Goal: Information Seeking & Learning: Learn about a topic

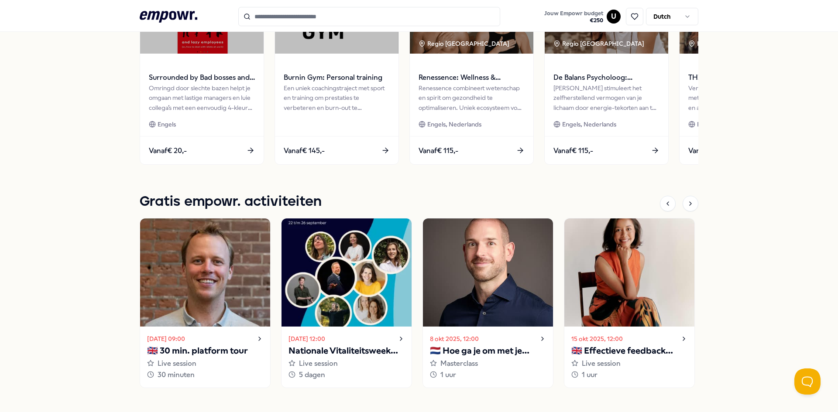
scroll to position [386, 0]
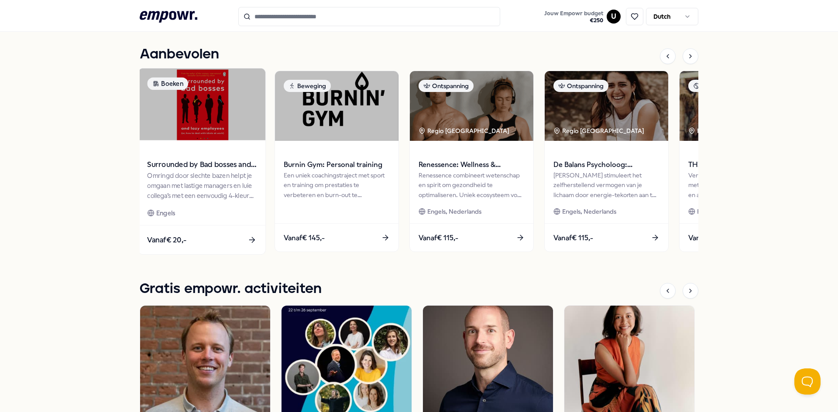
click at [215, 165] on span "Surrounded by Bad bosses and lazy employees" at bounding box center [201, 164] width 109 height 11
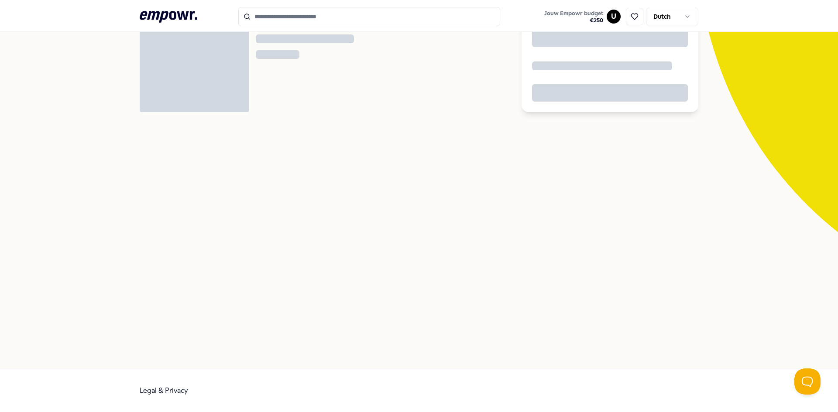
scroll to position [56, 0]
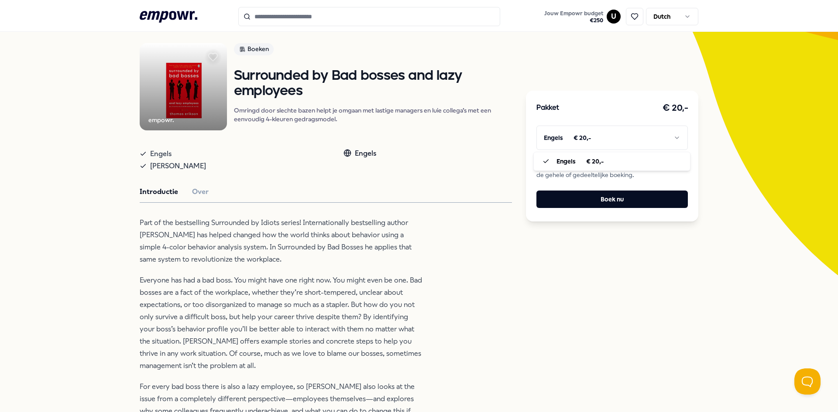
click at [673, 133] on html ".empowr-logo_svg__cls-1{fill:#03032f} Jouw Empowr budget € 250 U Dutch Alle cat…" at bounding box center [419, 206] width 838 height 412
click at [194, 189] on button "Over" at bounding box center [200, 191] width 17 height 11
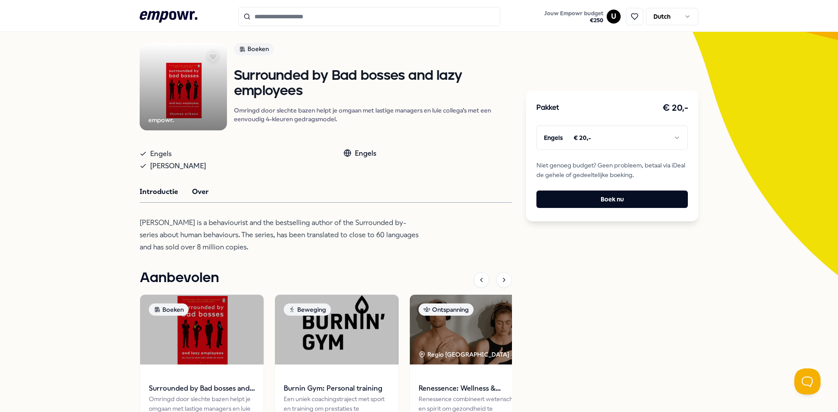
click at [157, 192] on button "Introductie" at bounding box center [159, 191] width 38 height 11
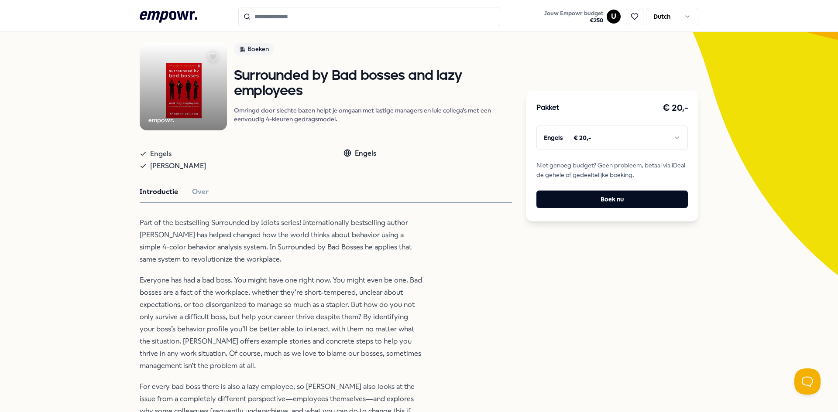
click at [170, 12] on icon at bounding box center [169, 16] width 58 height 11
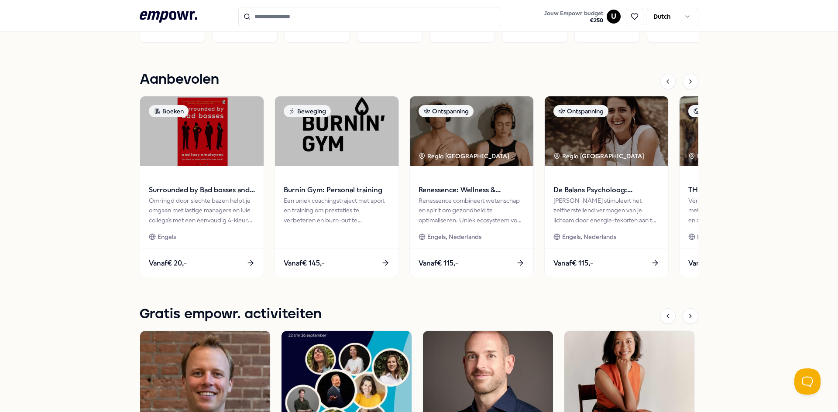
scroll to position [362, 0]
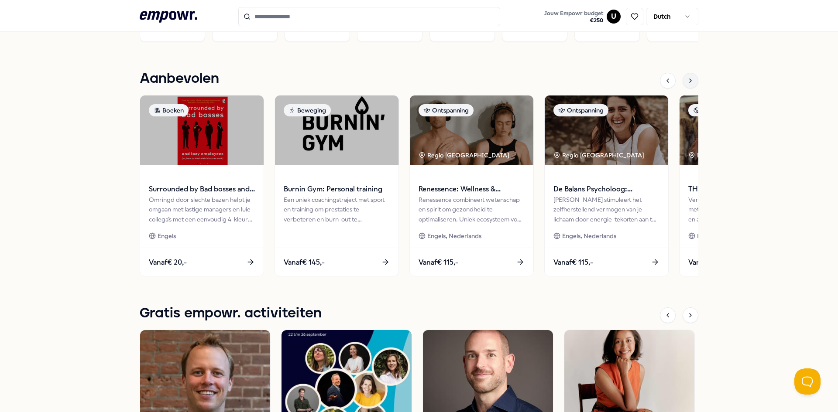
click at [689, 80] on icon at bounding box center [690, 80] width 2 height 3
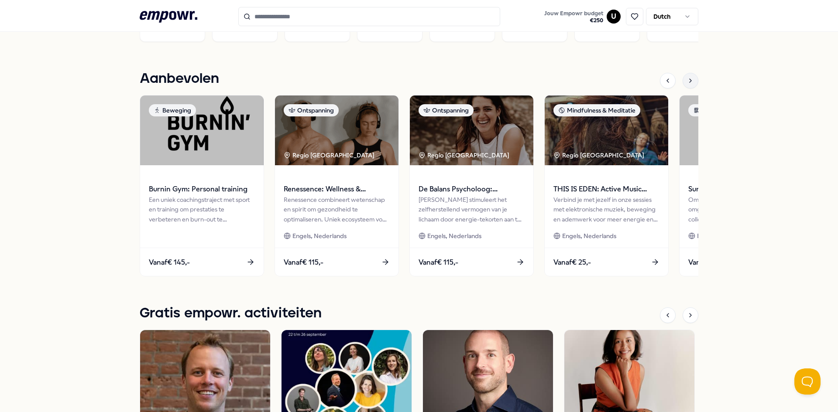
click at [689, 80] on icon at bounding box center [690, 80] width 2 height 3
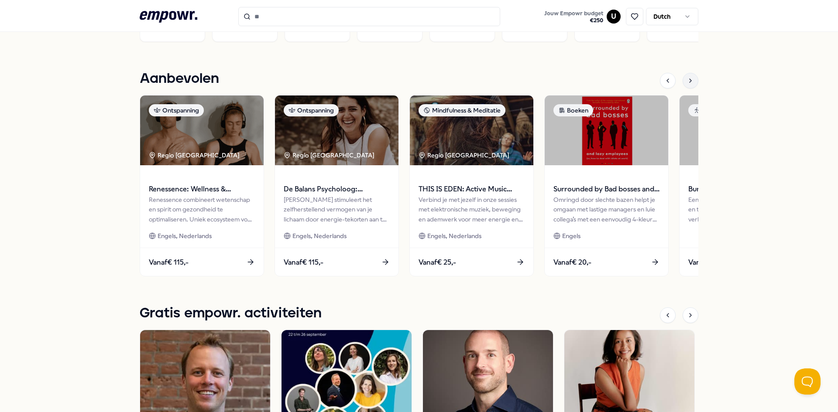
click at [689, 80] on icon at bounding box center [690, 80] width 2 height 3
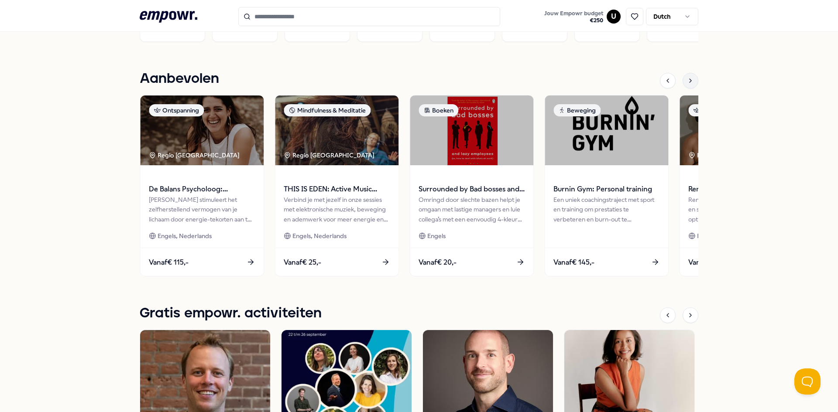
click at [689, 80] on icon at bounding box center [690, 80] width 2 height 3
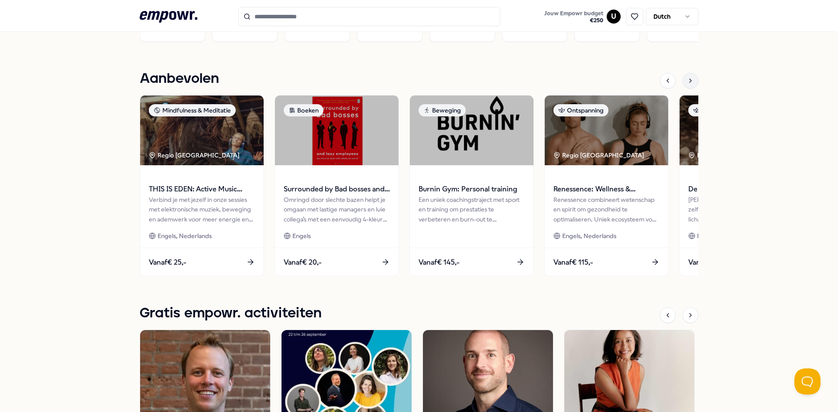
click at [687, 80] on icon at bounding box center [690, 80] width 7 height 7
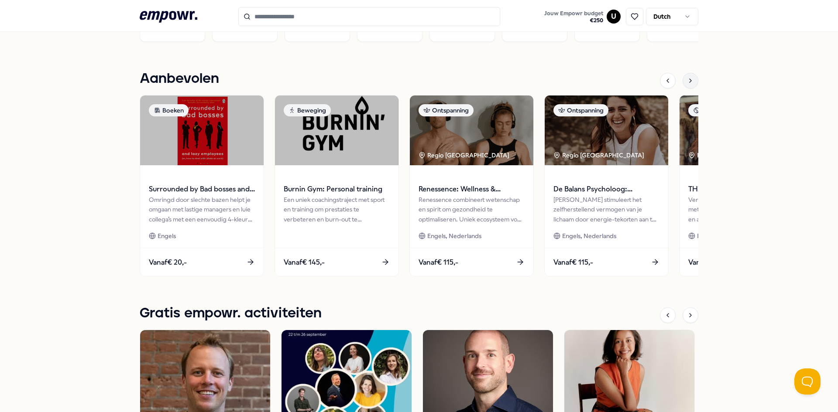
click at [687, 80] on icon at bounding box center [690, 80] width 7 height 7
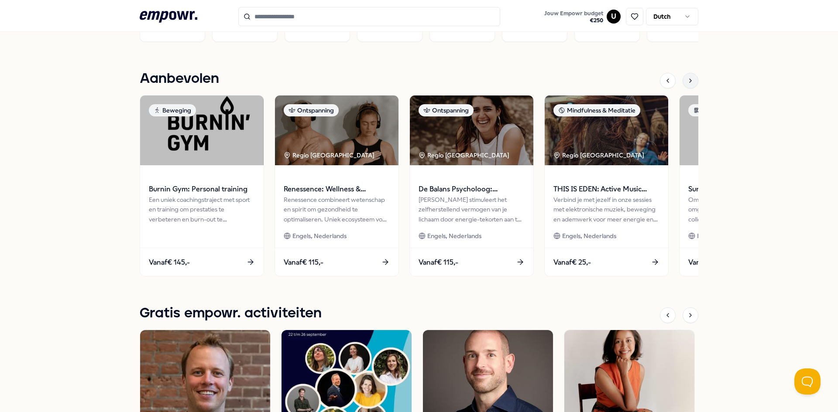
click at [687, 80] on icon at bounding box center [690, 80] width 7 height 7
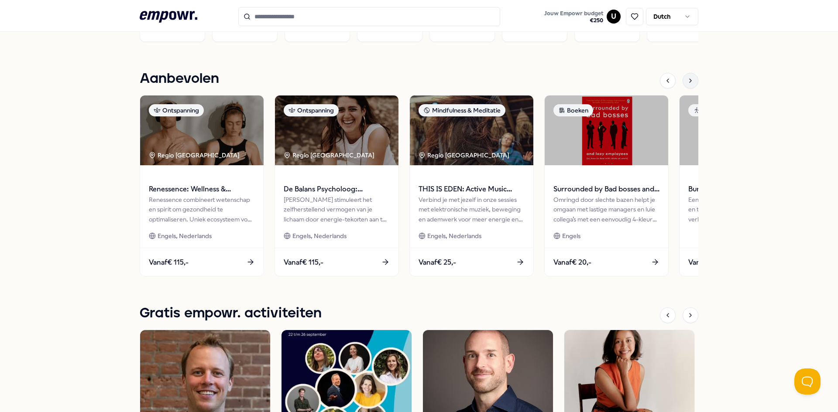
click at [687, 80] on icon at bounding box center [690, 80] width 7 height 7
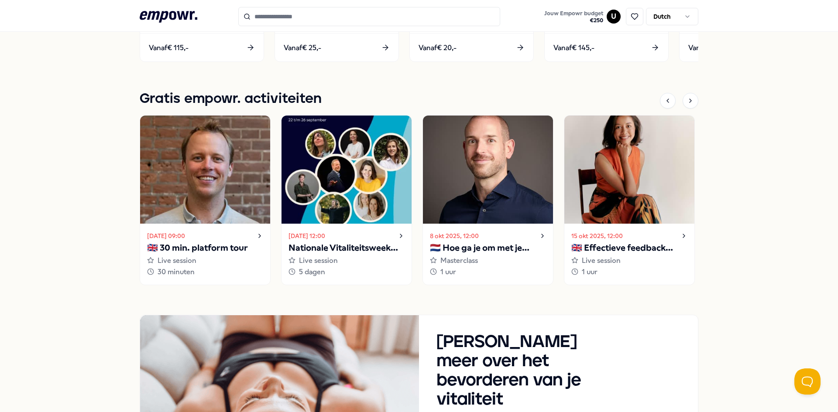
scroll to position [580, 0]
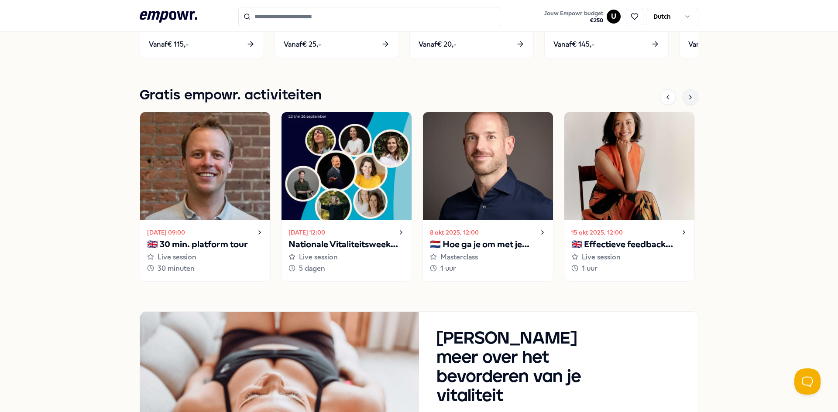
click at [687, 99] on icon at bounding box center [690, 97] width 7 height 7
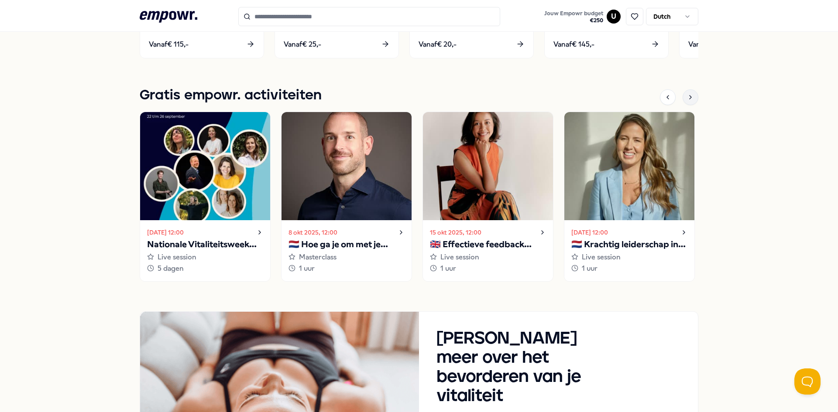
click at [687, 99] on icon at bounding box center [690, 97] width 7 height 7
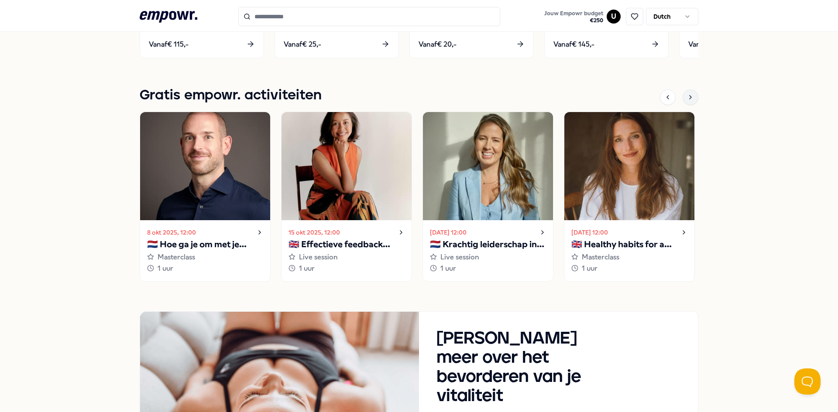
click at [687, 99] on icon at bounding box center [690, 97] width 7 height 7
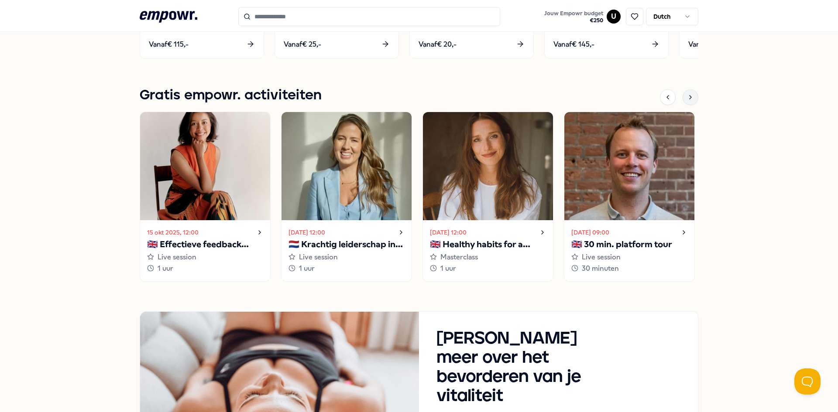
click at [688, 99] on icon at bounding box center [690, 97] width 7 height 7
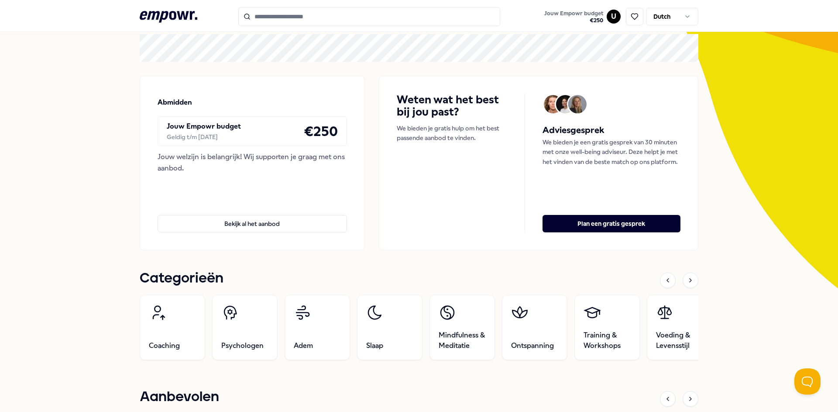
scroll to position [0, 0]
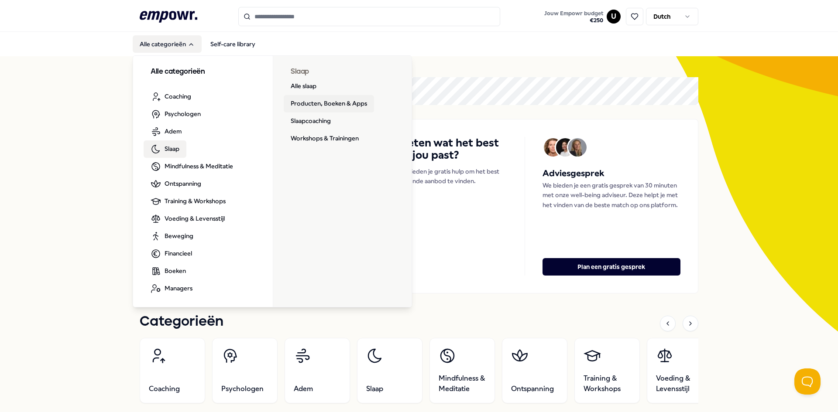
click at [329, 102] on link "Producten, Boeken & Apps" at bounding box center [329, 103] width 90 height 17
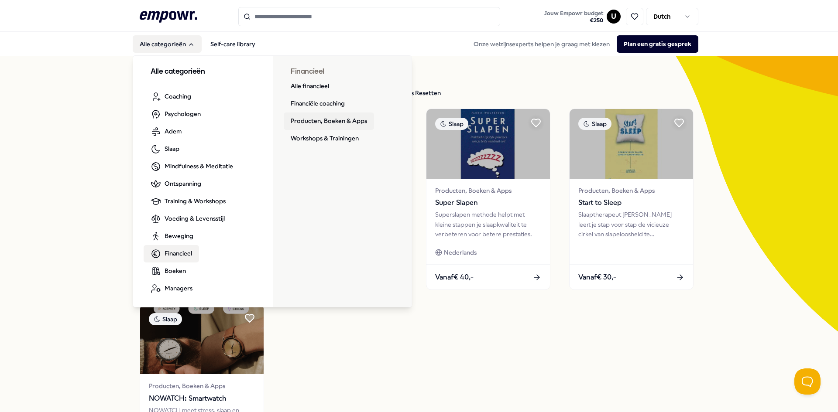
click at [316, 124] on link "Producten, Boeken & Apps" at bounding box center [329, 121] width 90 height 17
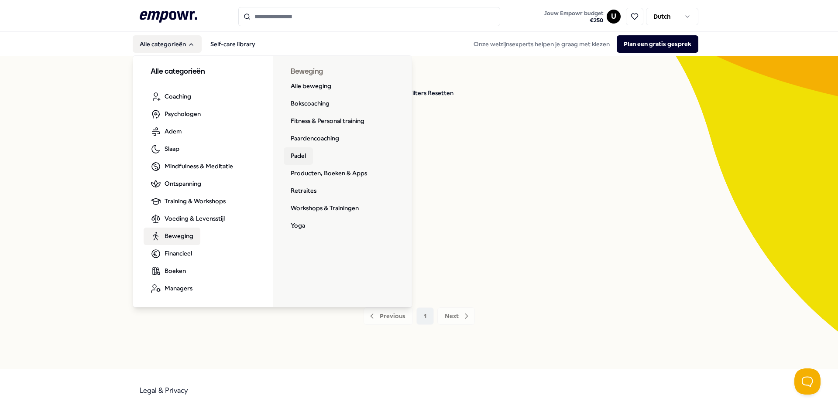
click at [293, 158] on link "Padel" at bounding box center [298, 155] width 29 height 17
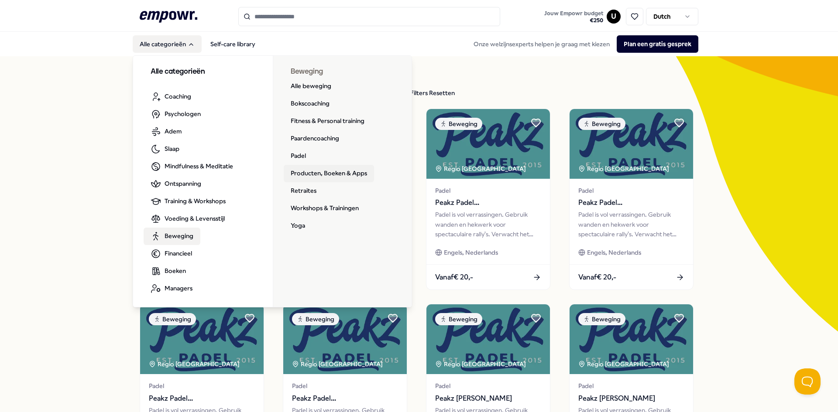
click at [304, 171] on link "Producten, Boeken & Apps" at bounding box center [329, 173] width 90 height 17
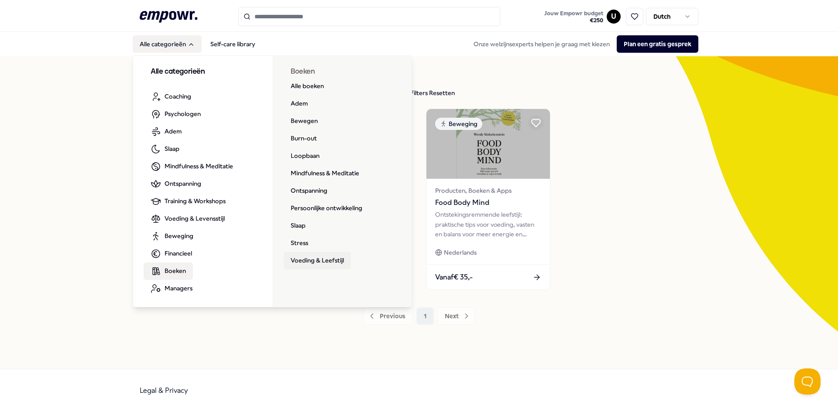
click at [305, 261] on link "Voeding & Leefstijl" at bounding box center [317, 260] width 67 height 17
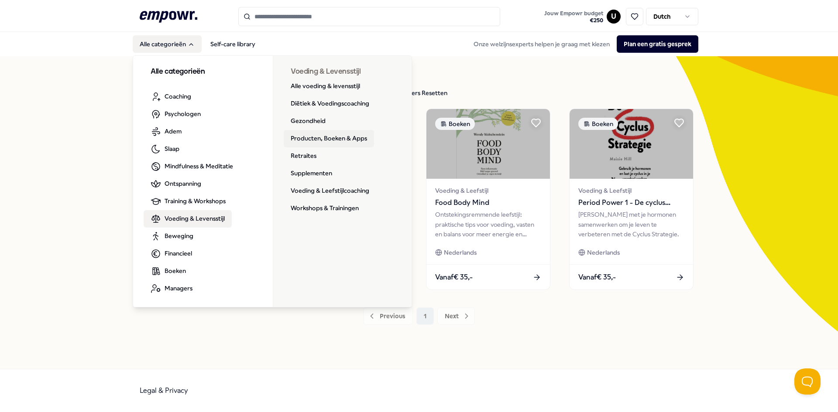
click at [313, 140] on link "Producten, Boeken & Apps" at bounding box center [329, 138] width 90 height 17
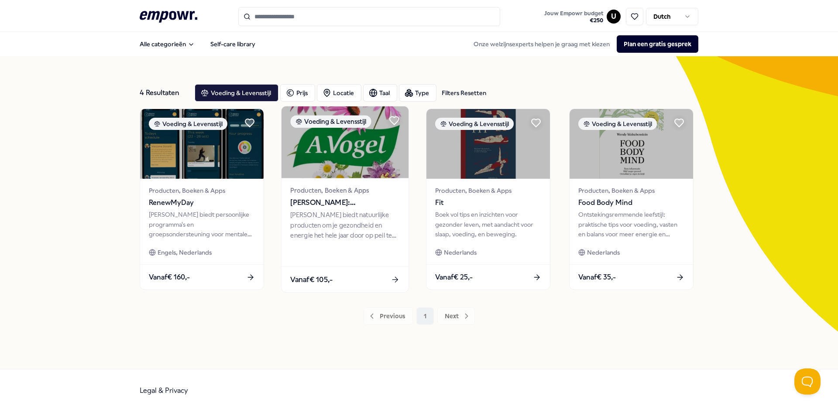
click at [329, 197] on span "[PERSON_NAME]: Supplementen" at bounding box center [344, 202] width 109 height 11
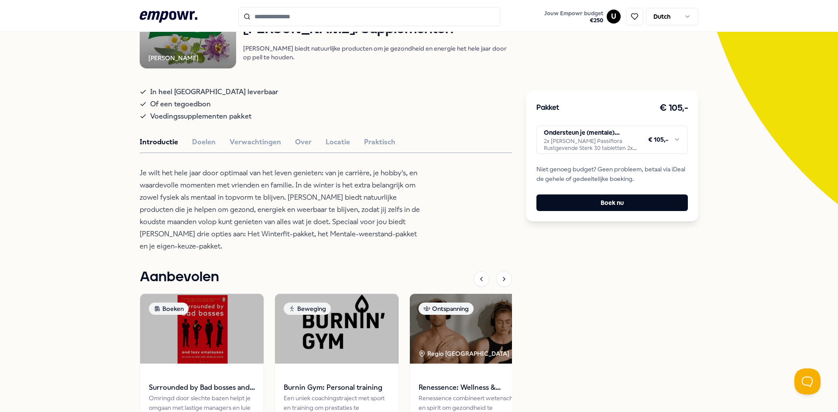
scroll to position [175, 0]
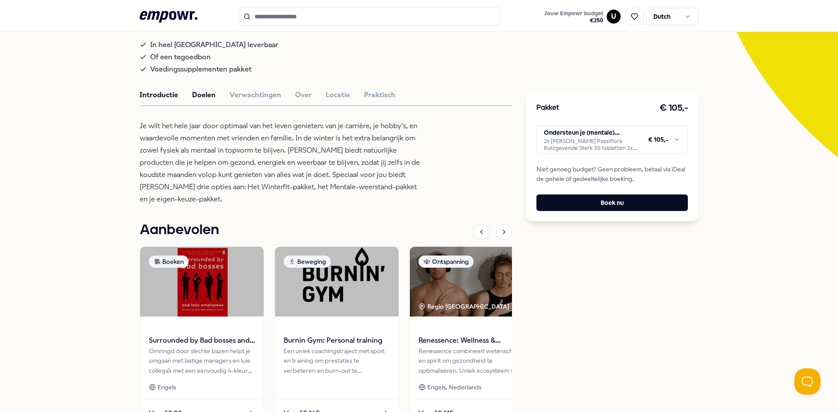
click at [201, 101] on button "Doelen" at bounding box center [204, 94] width 24 height 11
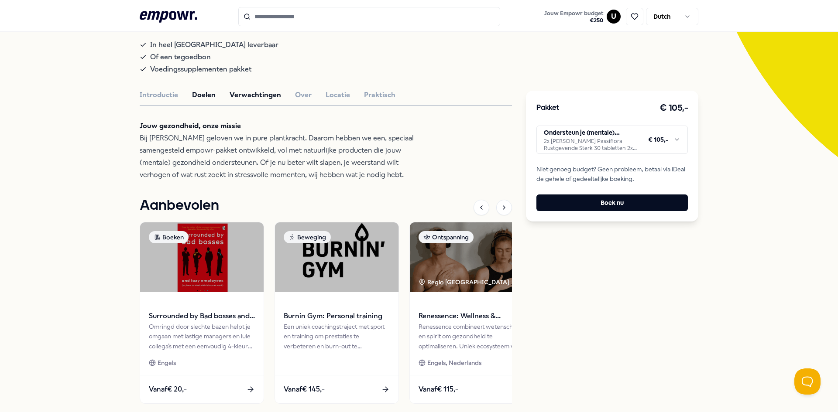
click at [244, 100] on button "Verwachtingen" at bounding box center [255, 94] width 51 height 11
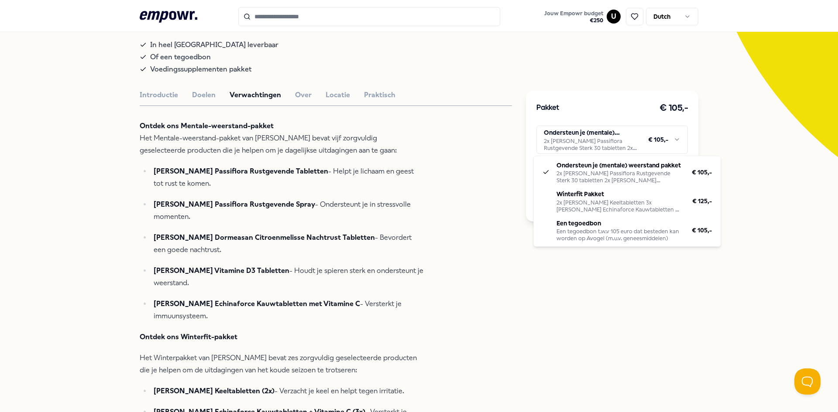
click at [664, 141] on html ".empowr-logo_svg__cls-1{fill:#03032f} Jouw Empowr budget € 250 U Dutch Alle cat…" at bounding box center [419, 206] width 838 height 412
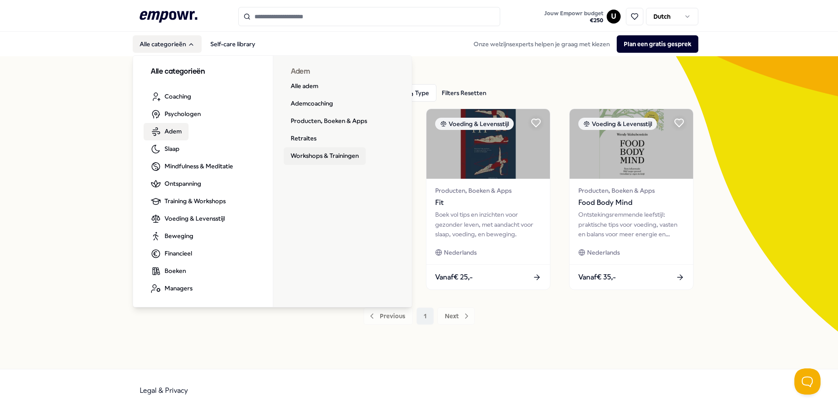
click at [308, 154] on link "Workshops & Trainingen" at bounding box center [325, 155] width 82 height 17
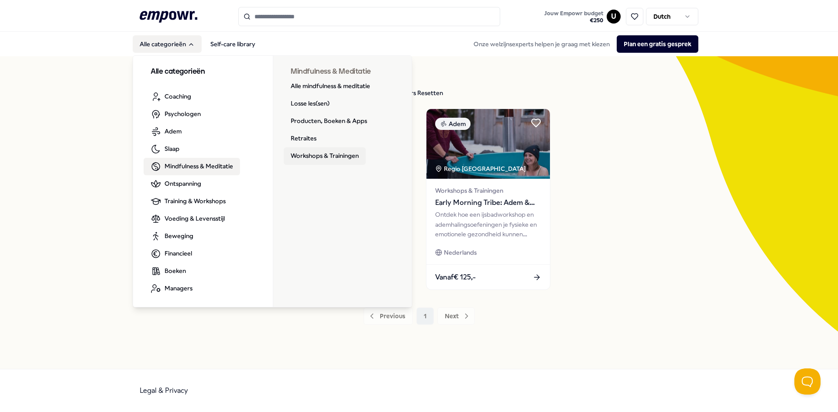
click at [334, 158] on link "Workshops & Trainingen" at bounding box center [325, 155] width 82 height 17
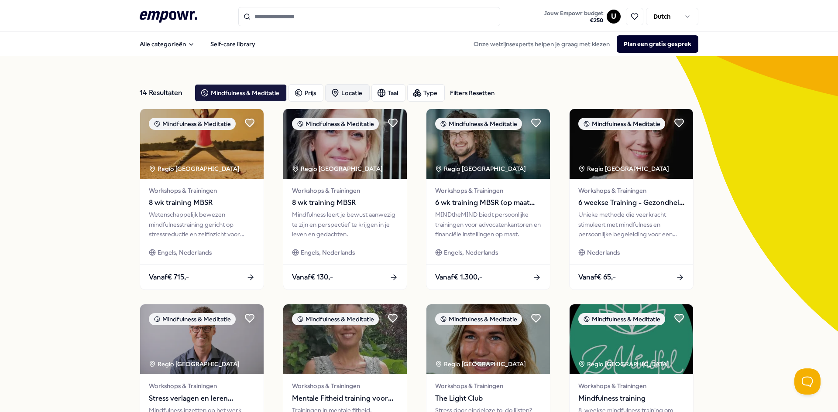
click at [343, 93] on div "Locatie" at bounding box center [347, 92] width 45 height 17
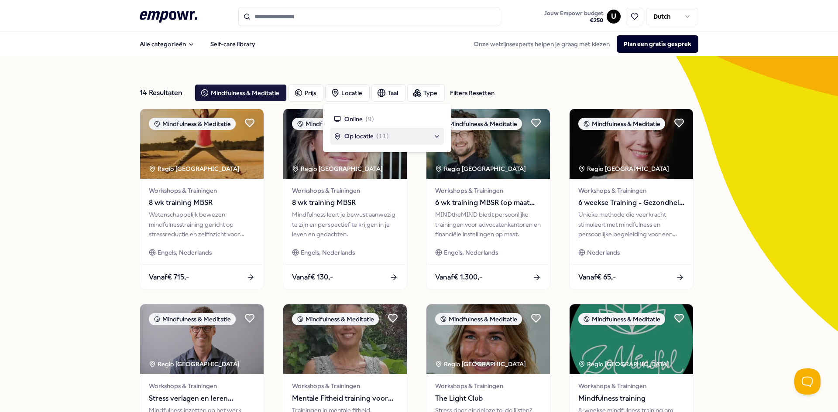
click at [366, 137] on span "Op locatie" at bounding box center [358, 136] width 29 height 10
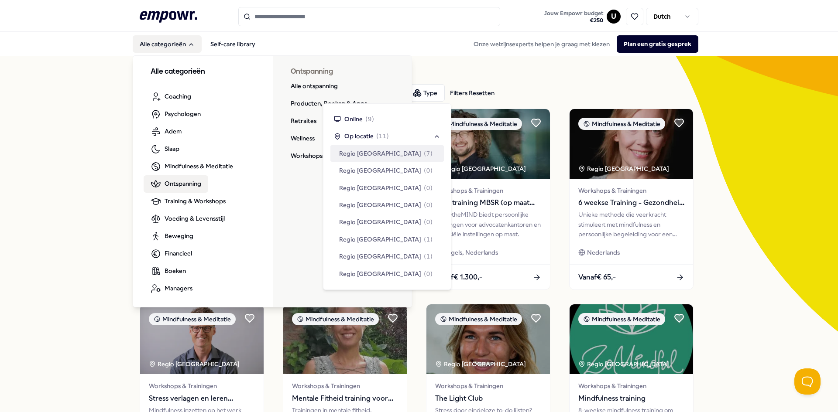
click at [170, 179] on span "Ontspanning" at bounding box center [182, 184] width 37 height 10
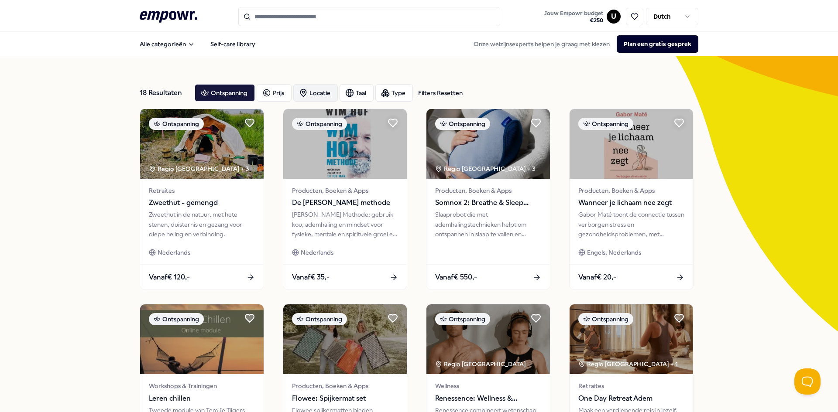
click at [320, 90] on div "Locatie" at bounding box center [315, 92] width 45 height 17
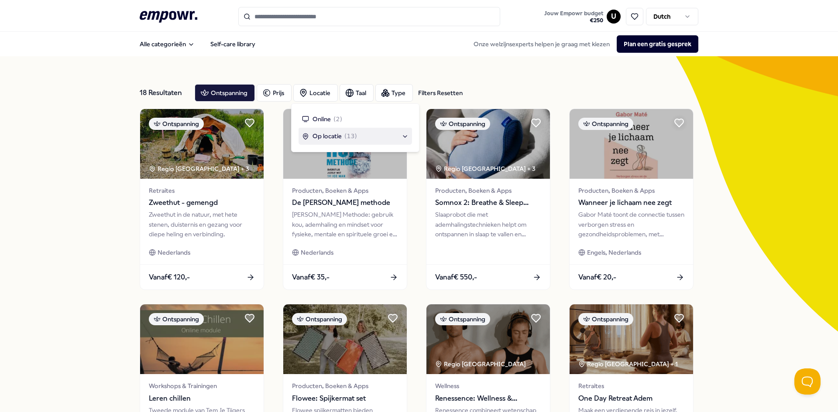
click at [336, 133] on span "Op locatie" at bounding box center [326, 136] width 29 height 10
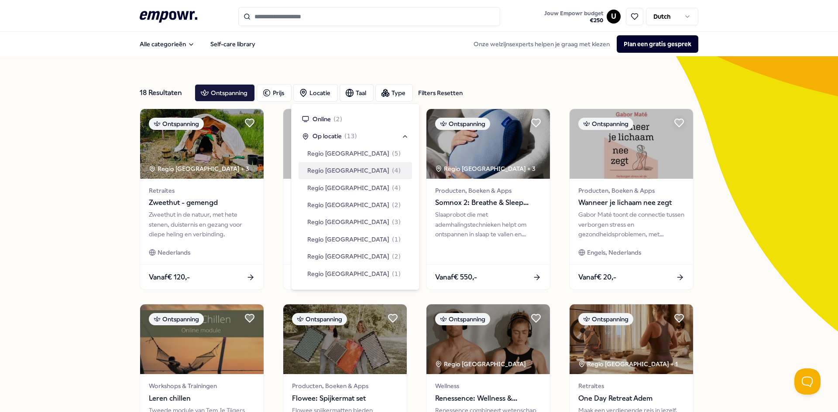
click at [342, 172] on span "Regio [GEOGRAPHIC_DATA]" at bounding box center [348, 171] width 82 height 10
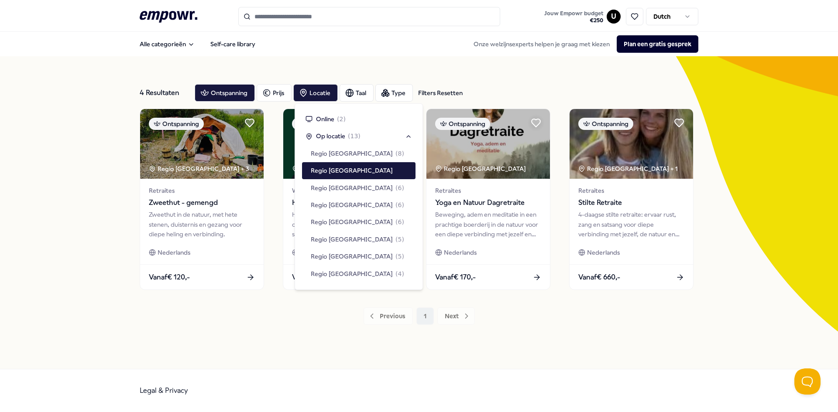
click at [95, 192] on div "4 Resultaten Filters Resetten Ontspanning Prijs Locatie Taal Type Filters Reset…" at bounding box center [419, 212] width 838 height 313
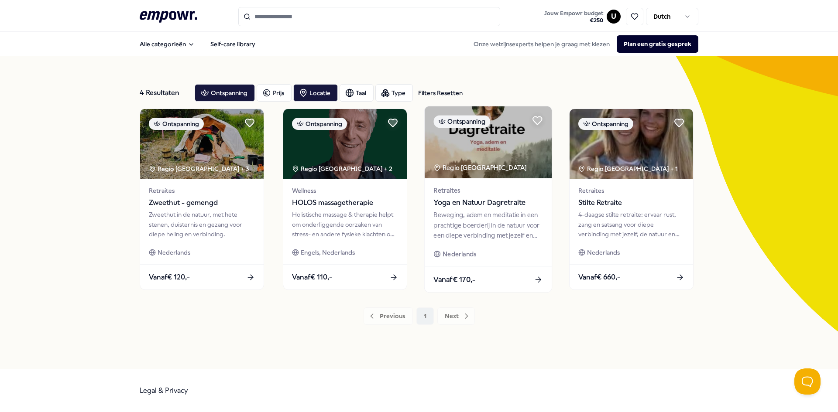
click at [478, 200] on span "Yoga en Natuur Dagretraite" at bounding box center [487, 202] width 109 height 11
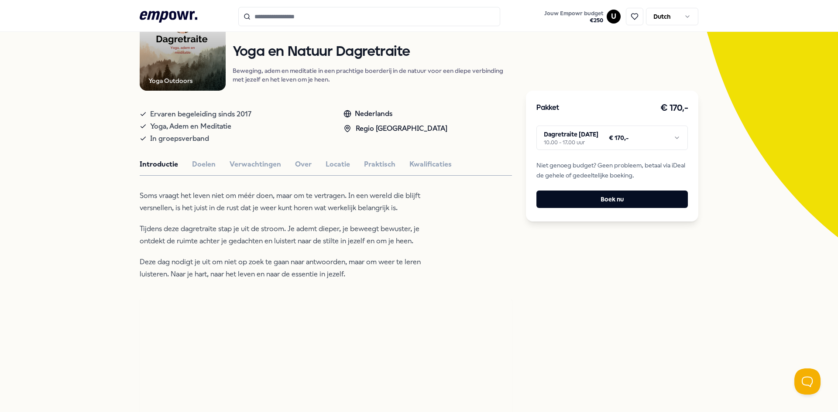
scroll to position [87, 0]
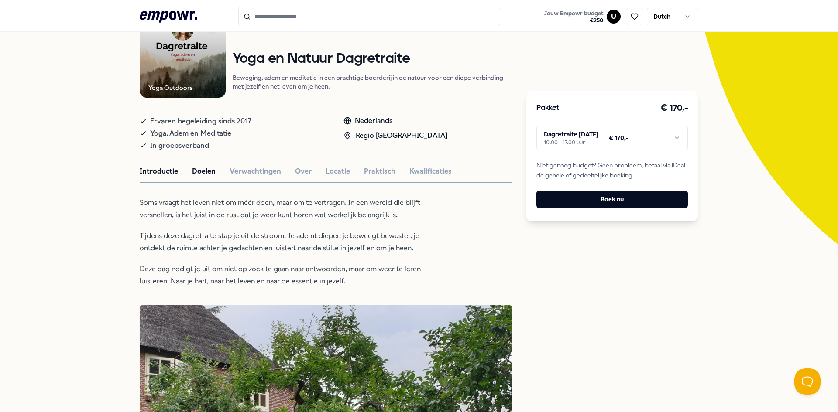
click at [207, 171] on button "Doelen" at bounding box center [204, 171] width 24 height 11
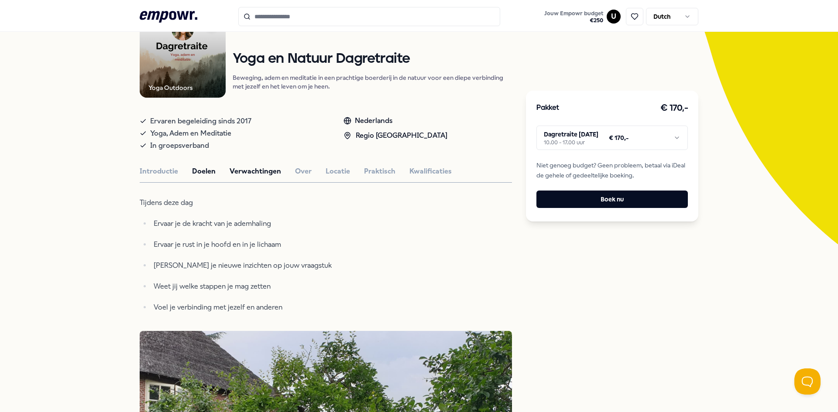
click at [265, 175] on button "Verwachtingen" at bounding box center [255, 171] width 51 height 11
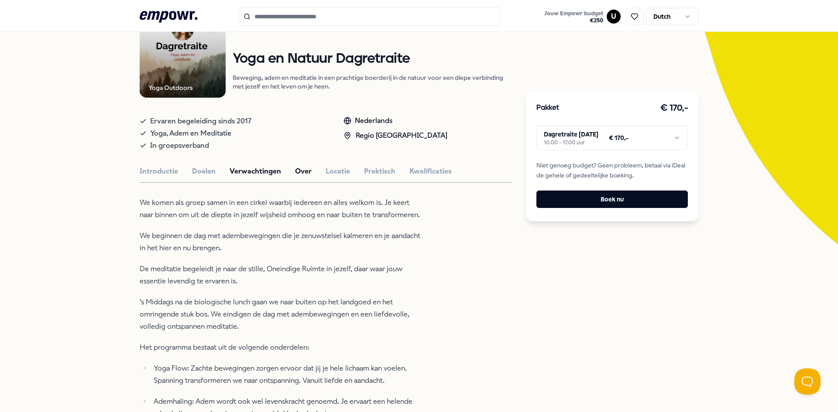
click at [298, 170] on button "Over" at bounding box center [303, 171] width 17 height 11
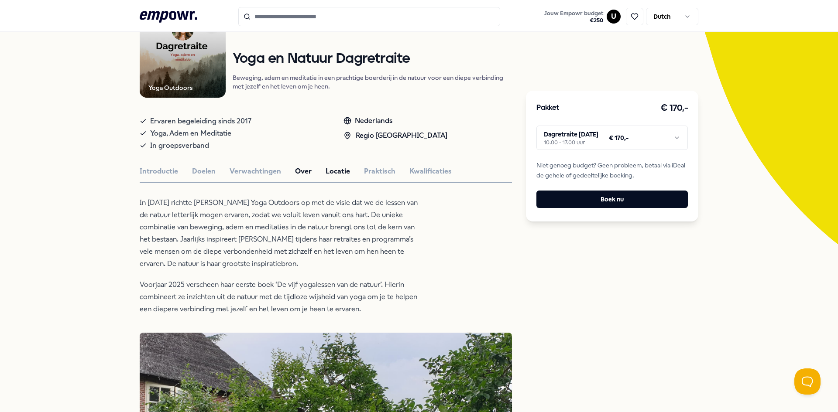
click at [339, 168] on button "Locatie" at bounding box center [338, 171] width 24 height 11
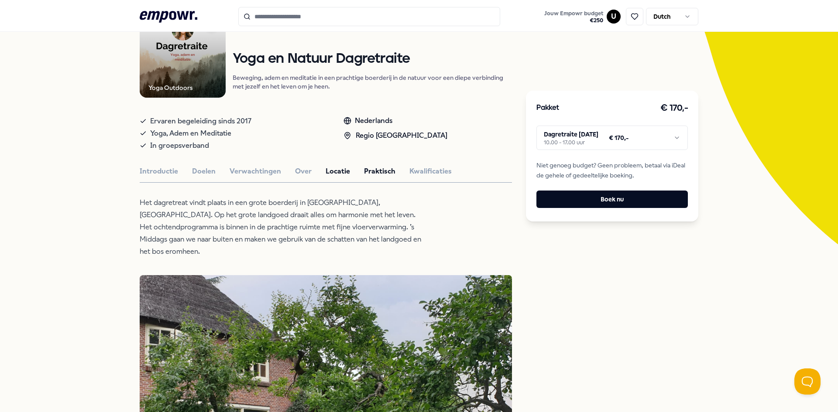
click at [383, 171] on button "Praktisch" at bounding box center [379, 171] width 31 height 11
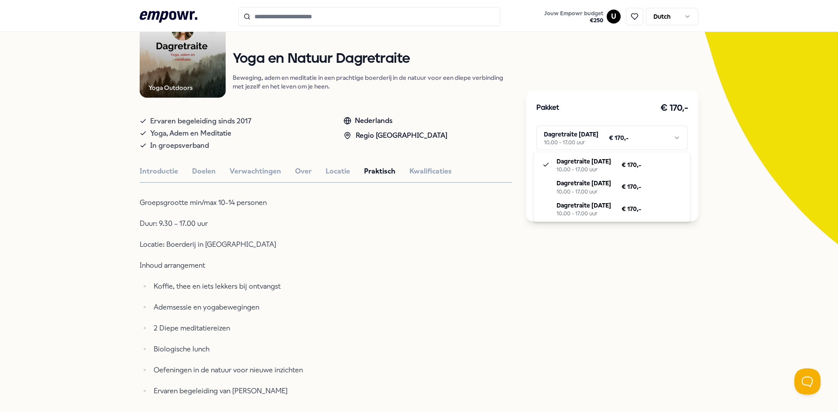
click at [666, 140] on html ".empowr-logo_svg__cls-1{fill:#03032f} Jouw Empowr budget € 250 U Dutch Alle cat…" at bounding box center [419, 206] width 838 height 412
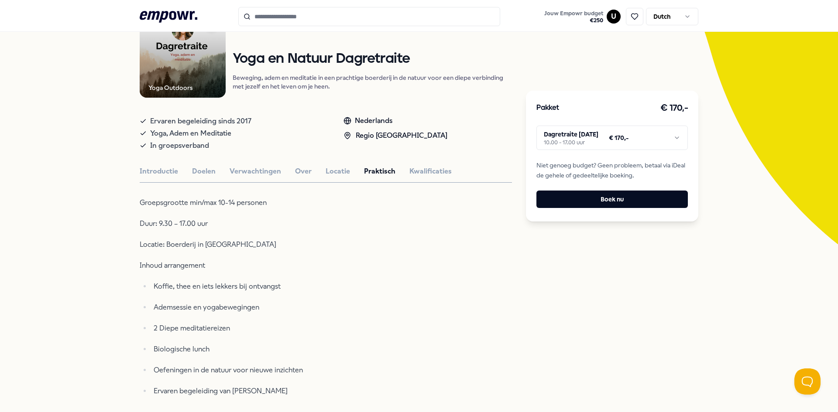
click at [659, 141] on html ".empowr-logo_svg__cls-1{fill:#03032f} Jouw Empowr budget € 250 U Dutch Alle cat…" at bounding box center [419, 206] width 838 height 412
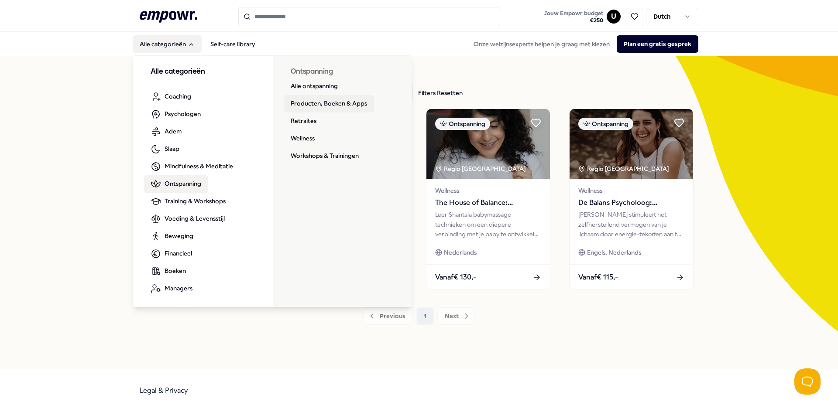
click at [335, 105] on link "Producten, Boeken & Apps" at bounding box center [329, 103] width 90 height 17
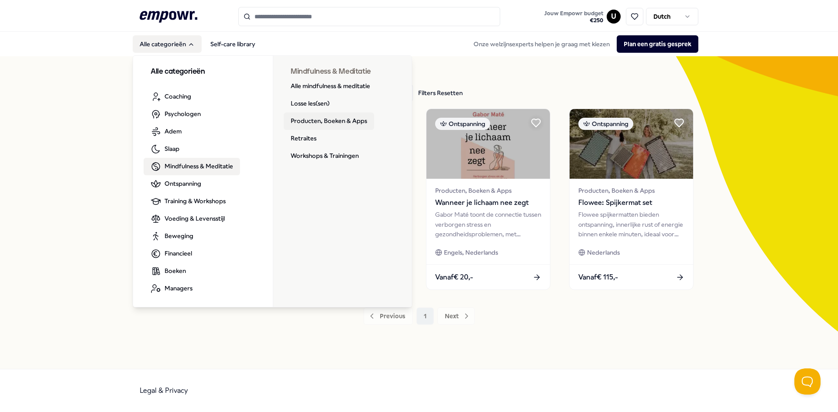
click at [307, 119] on link "Producten, Boeken & Apps" at bounding box center [329, 121] width 90 height 17
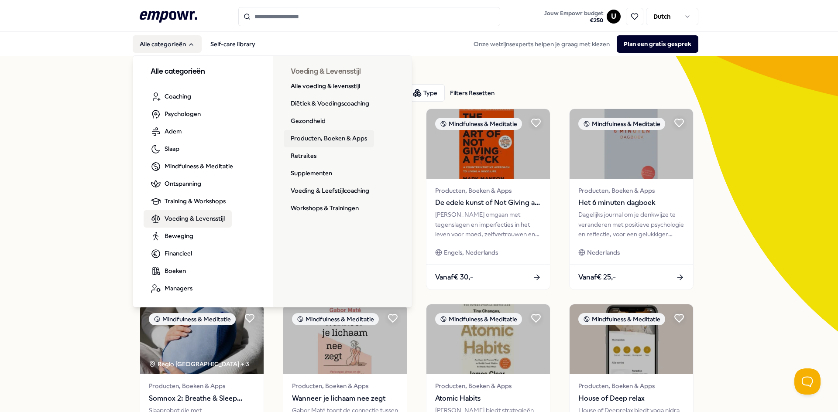
click at [299, 140] on link "Producten, Boeken & Apps" at bounding box center [329, 138] width 90 height 17
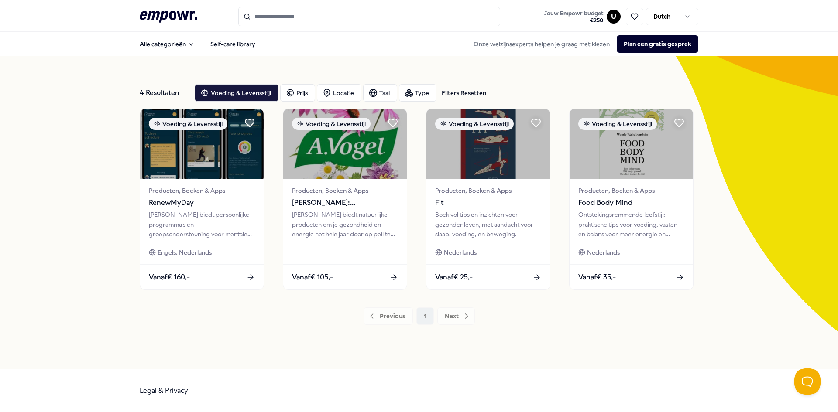
click at [170, 18] on icon at bounding box center [169, 16] width 58 height 11
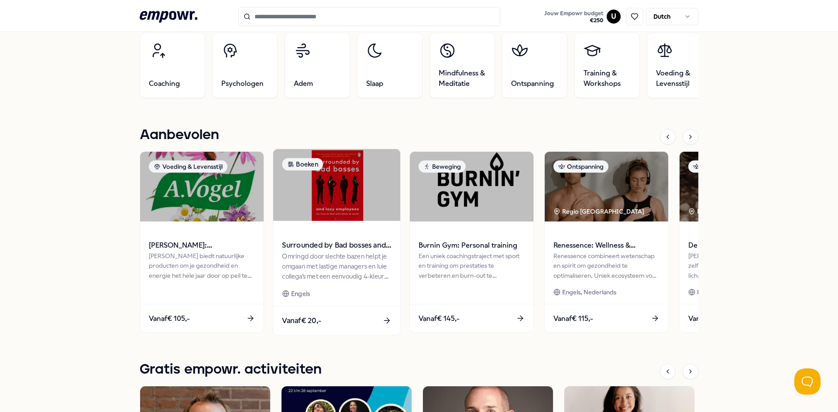
click at [329, 236] on span at bounding box center [336, 233] width 109 height 10
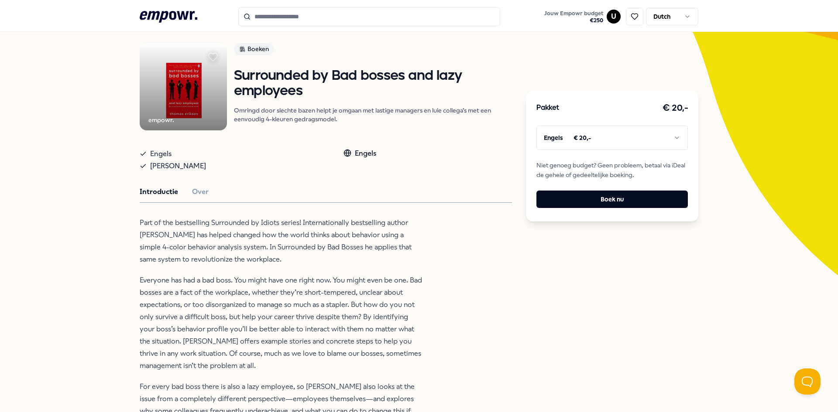
click at [613, 136] on html ".empowr-logo_svg__cls-1{fill:#03032f} Jouw Empowr budget € 250 U Dutch Alle cat…" at bounding box center [419, 206] width 838 height 412
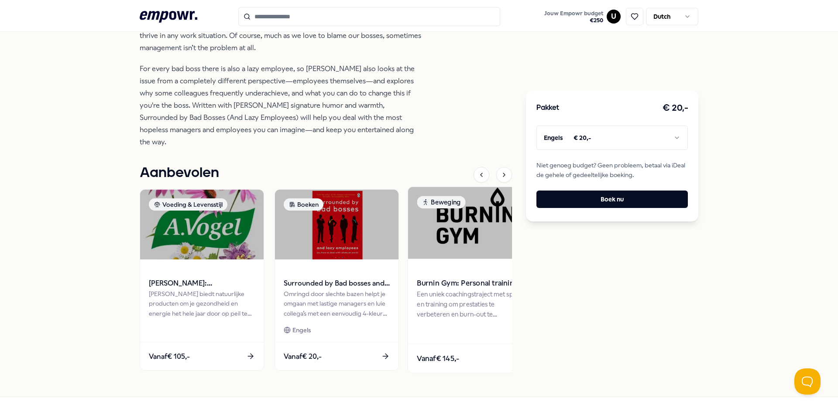
scroll to position [390, 0]
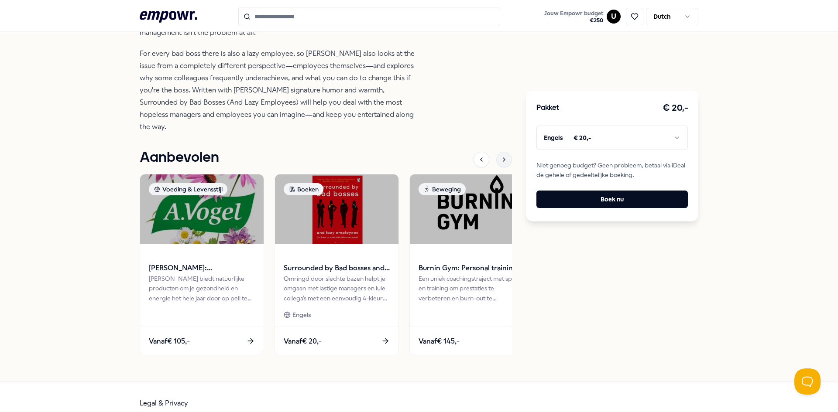
click at [501, 152] on div at bounding box center [504, 160] width 16 height 16
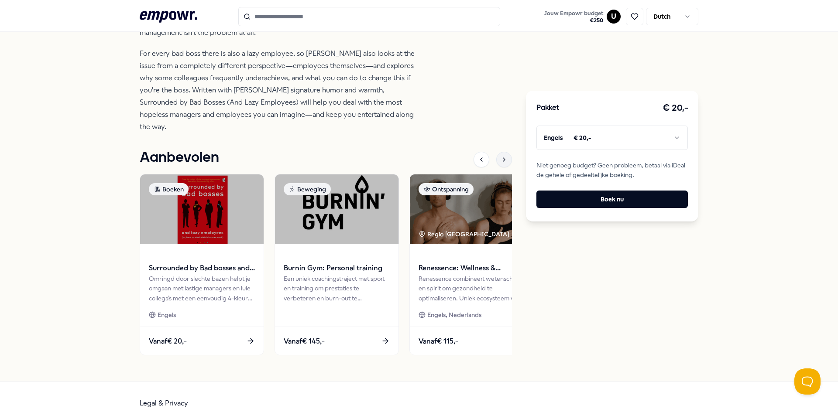
click at [500, 156] on icon at bounding box center [503, 159] width 7 height 7
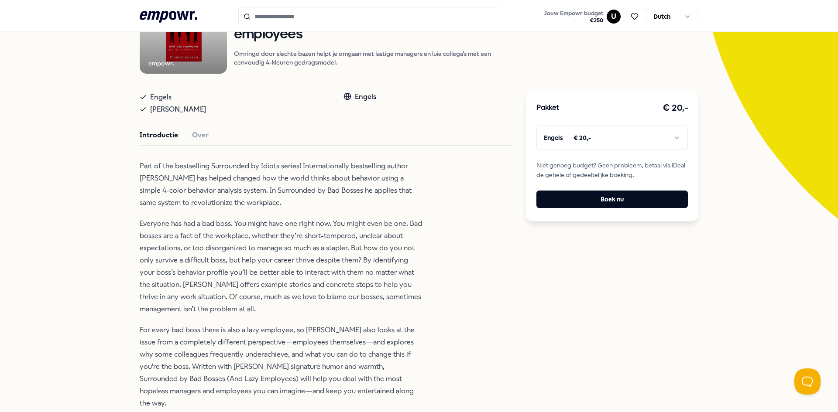
scroll to position [0, 0]
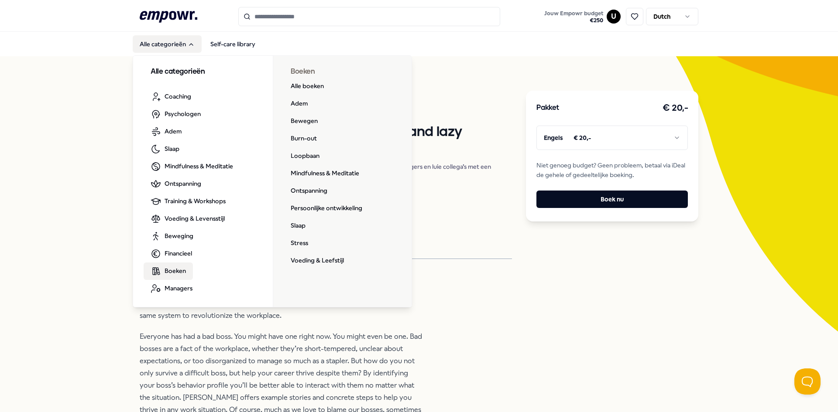
click at [177, 268] on span "Boeken" at bounding box center [174, 271] width 21 height 10
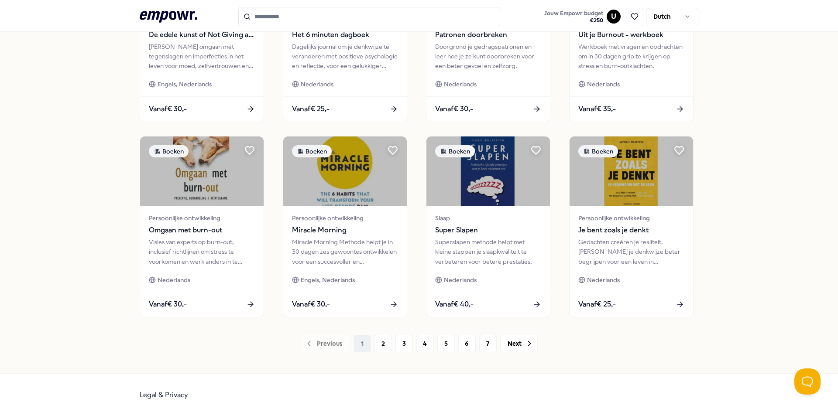
scroll to position [368, 0]
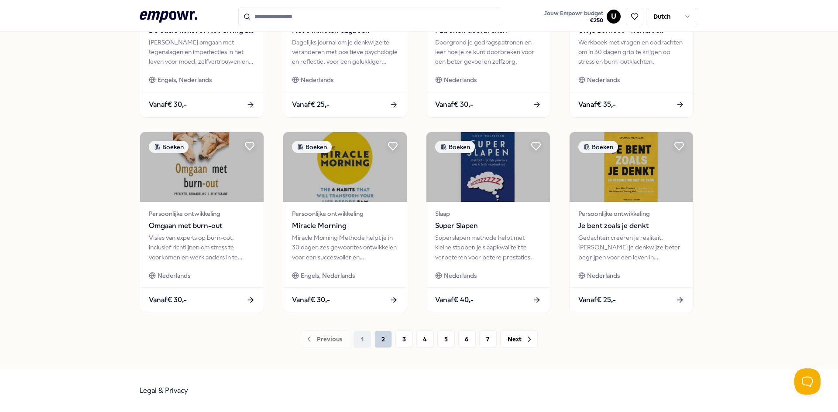
click at [377, 342] on button "2" at bounding box center [382, 339] width 17 height 17
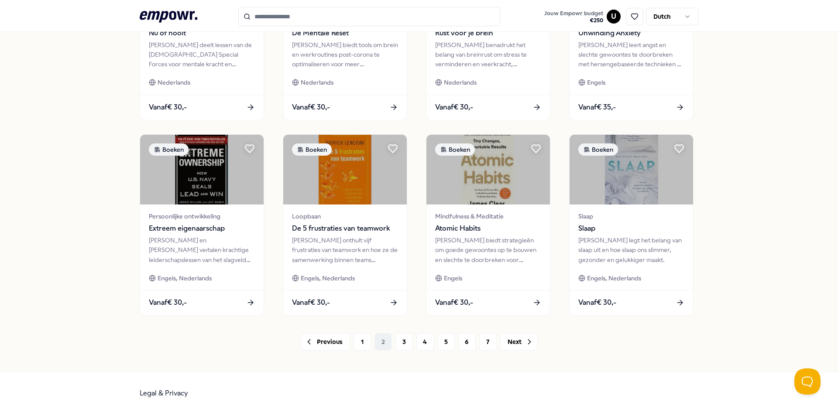
scroll to position [368, 0]
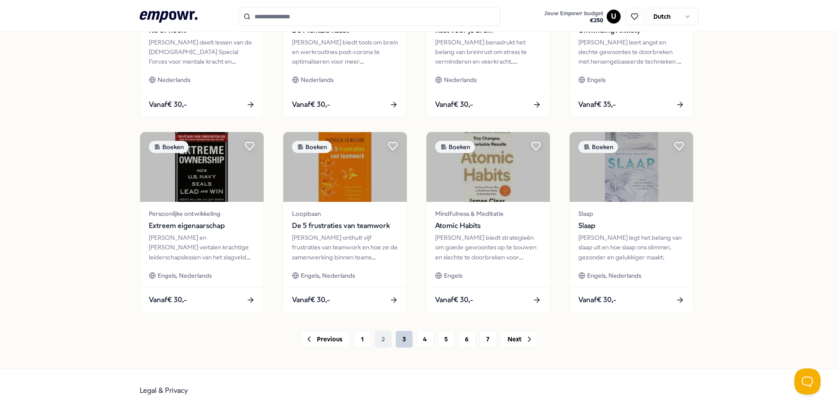
click at [405, 342] on button "3" at bounding box center [403, 339] width 17 height 17
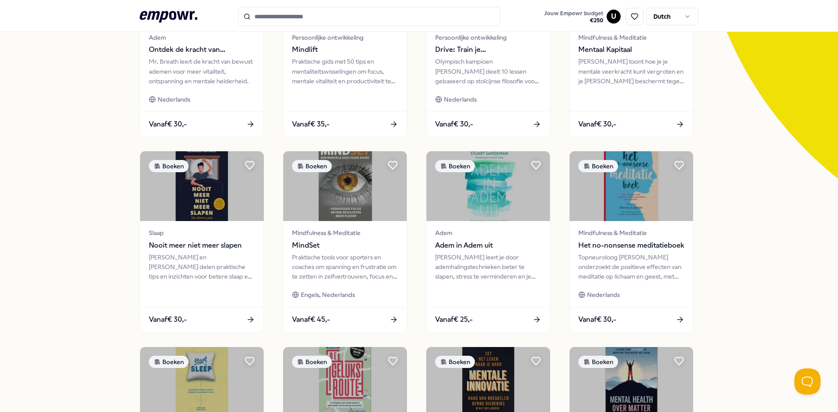
scroll to position [368, 0]
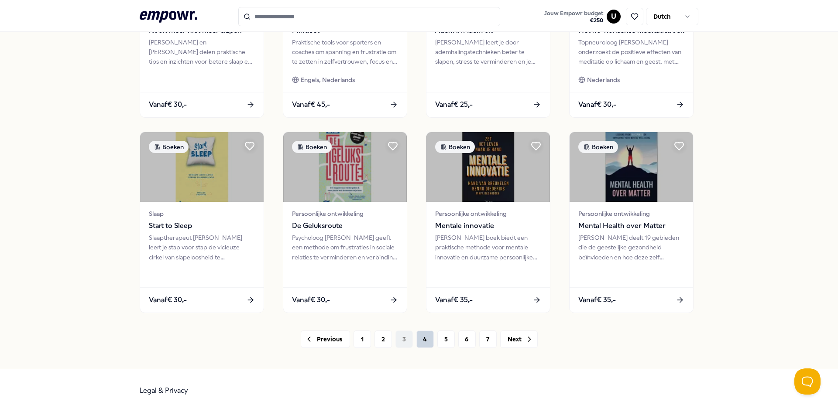
click at [417, 345] on button "4" at bounding box center [424, 339] width 17 height 17
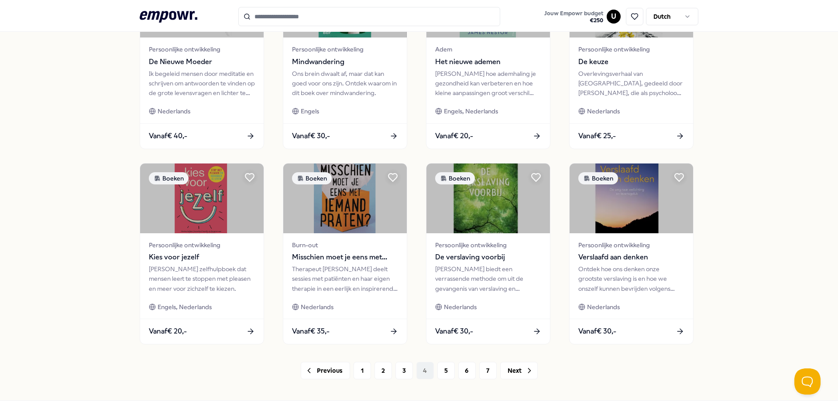
scroll to position [368, 0]
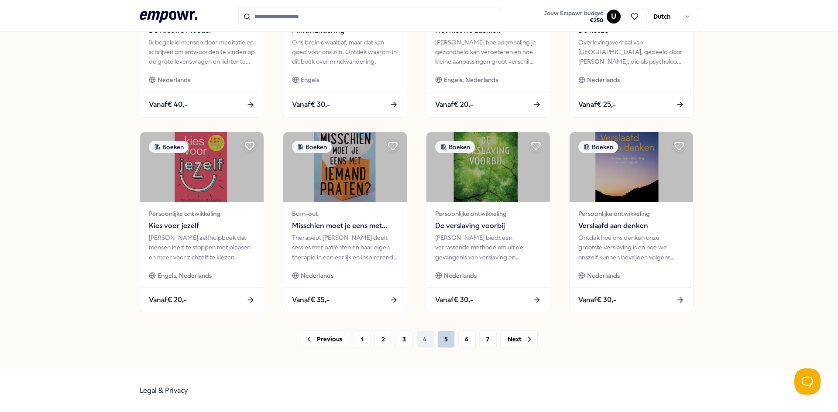
click at [440, 343] on button "5" at bounding box center [445, 339] width 17 height 17
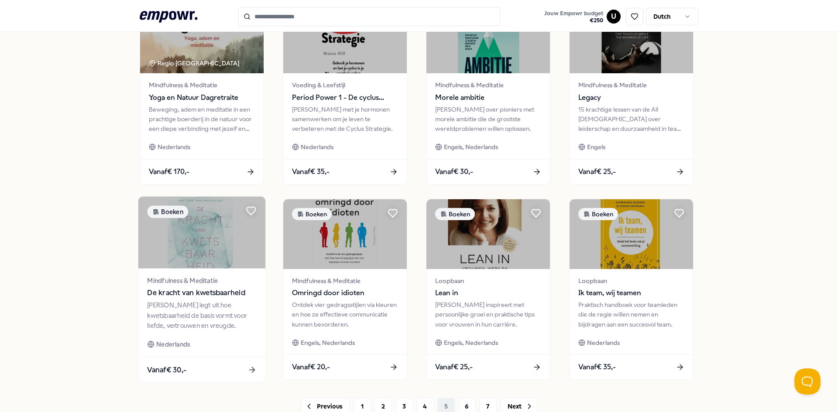
scroll to position [368, 0]
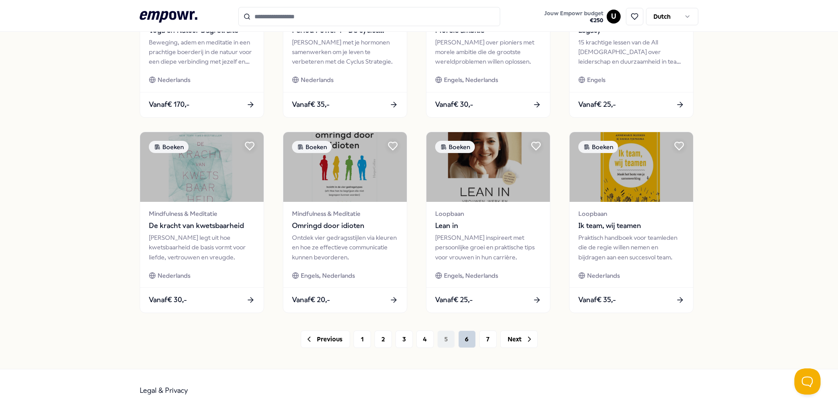
click at [462, 336] on button "6" at bounding box center [466, 339] width 17 height 17
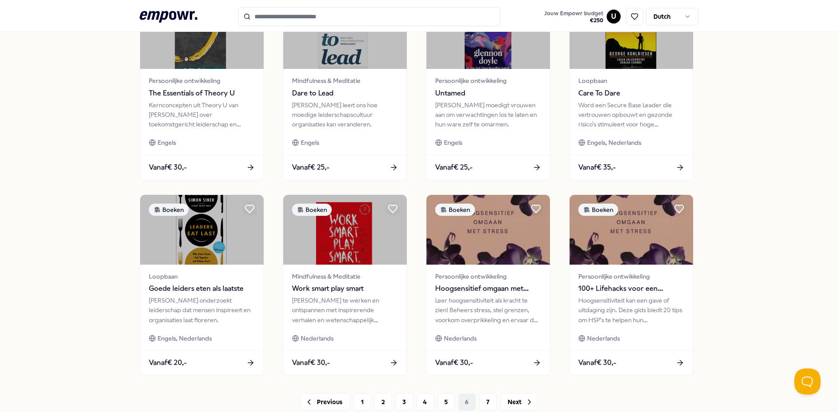
scroll to position [368, 0]
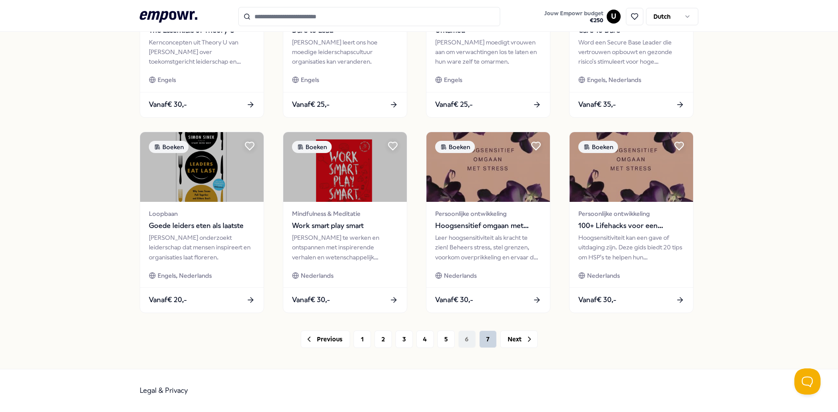
click at [482, 341] on button "7" at bounding box center [487, 339] width 17 height 17
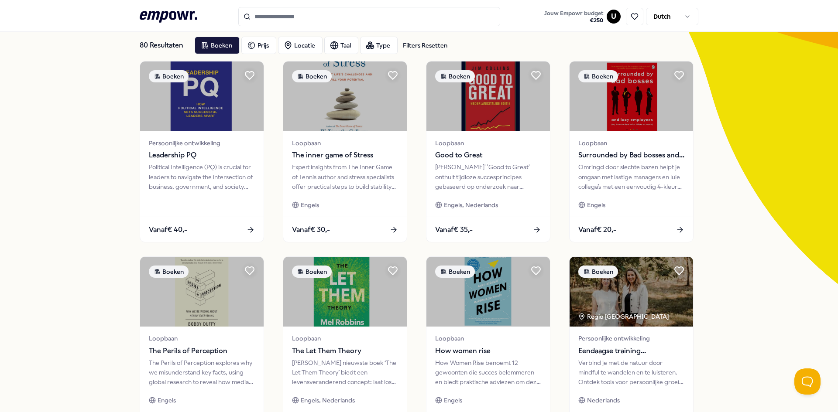
scroll to position [172, 0]
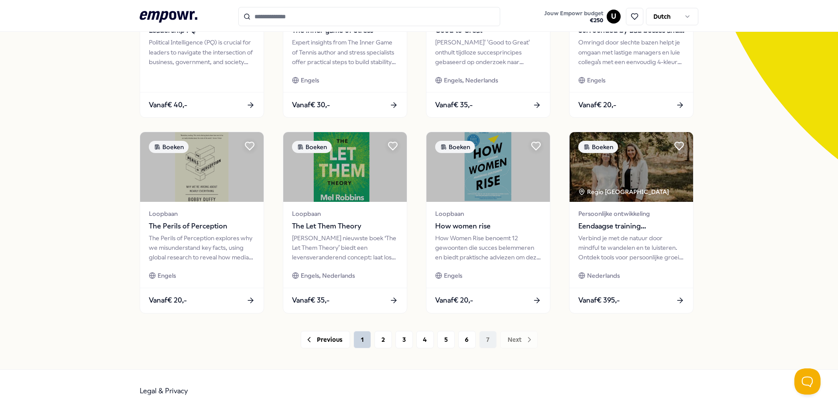
click at [356, 338] on button "1" at bounding box center [361, 339] width 17 height 17
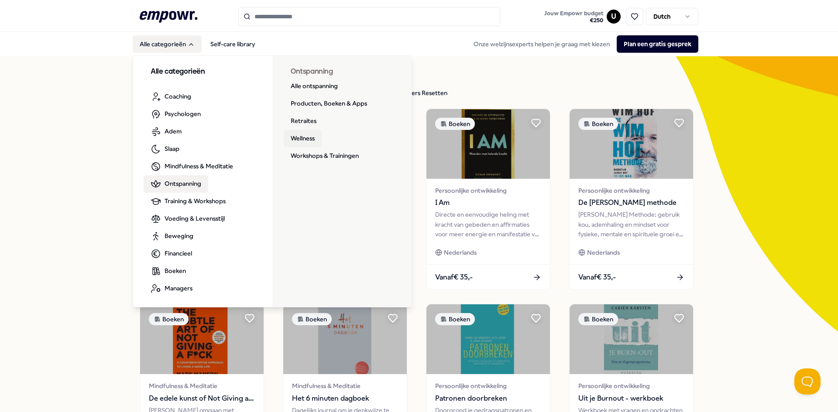
click at [291, 141] on link "Wellness" at bounding box center [303, 138] width 38 height 17
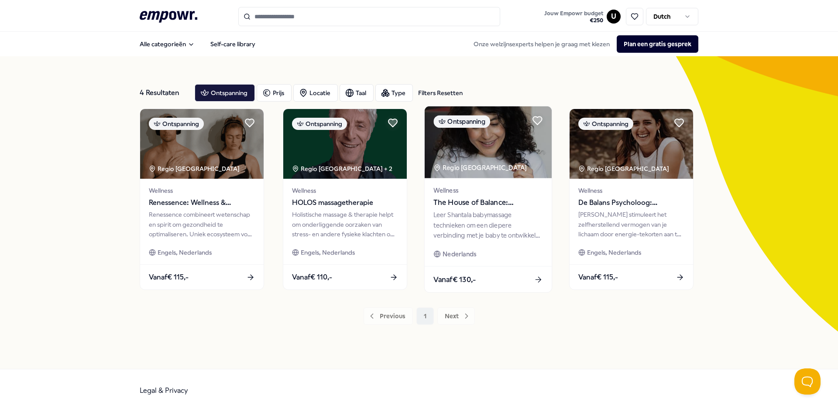
click at [482, 202] on span "The House of Balance: Babymassage aan huis" at bounding box center [487, 202] width 109 height 11
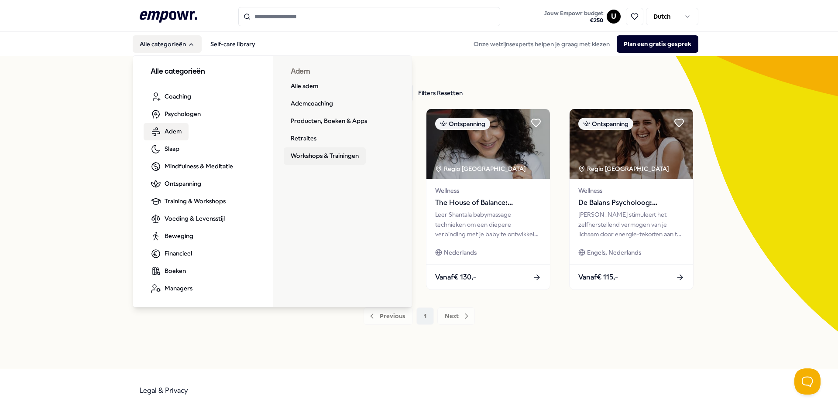
click at [310, 156] on link "Workshops & Trainingen" at bounding box center [325, 155] width 82 height 17
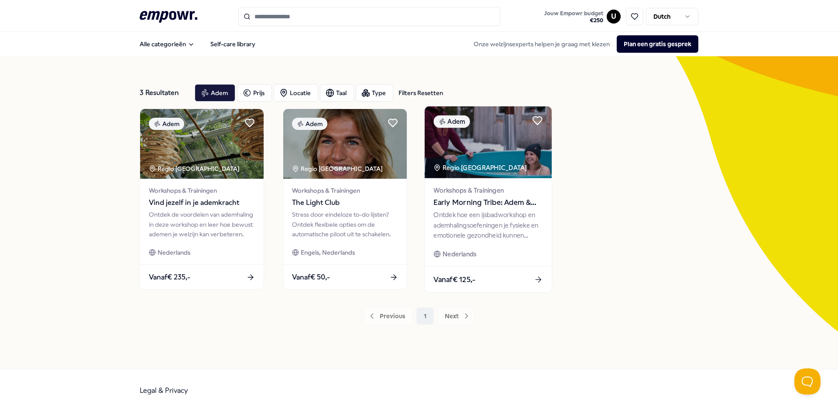
click at [465, 199] on span "Early Morning Tribe: Adem & ijsbad workshop" at bounding box center [487, 202] width 109 height 11
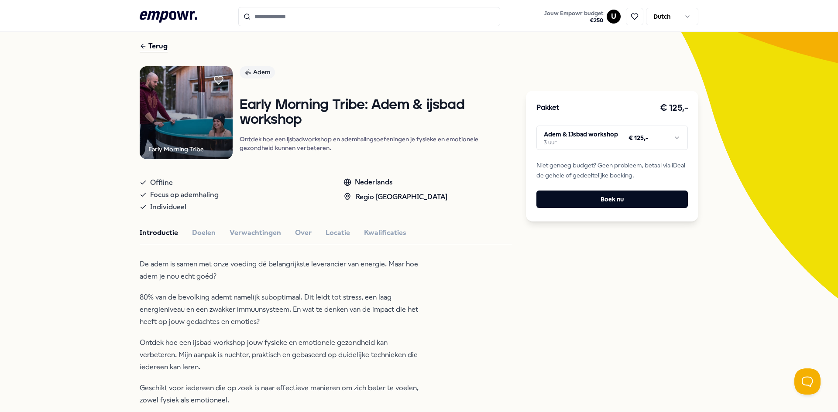
scroll to position [175, 0]
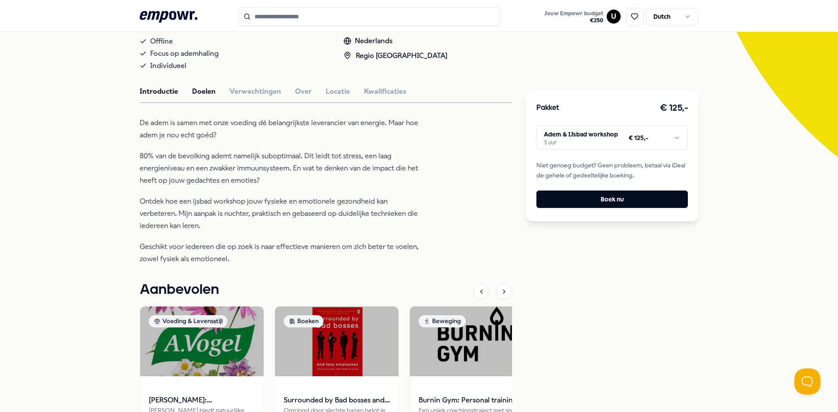
click at [202, 90] on button "Doelen" at bounding box center [204, 91] width 24 height 11
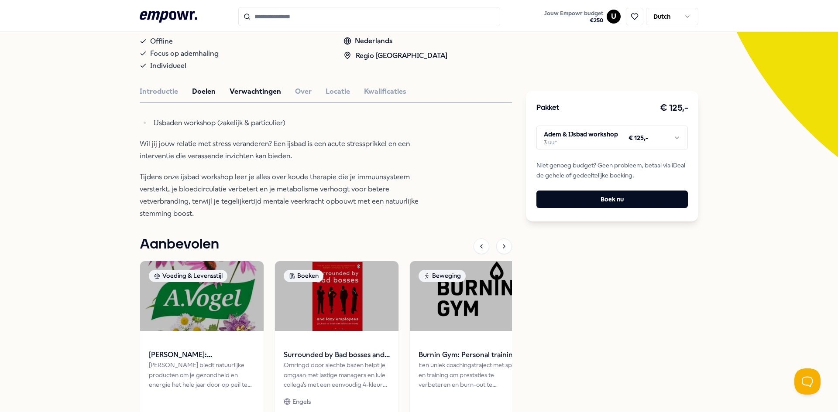
click at [252, 90] on button "Verwachtingen" at bounding box center [255, 91] width 51 height 11
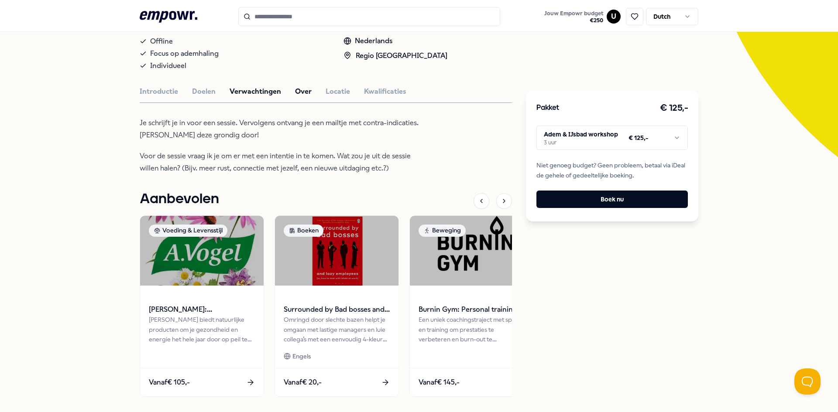
click at [297, 91] on button "Over" at bounding box center [303, 91] width 17 height 11
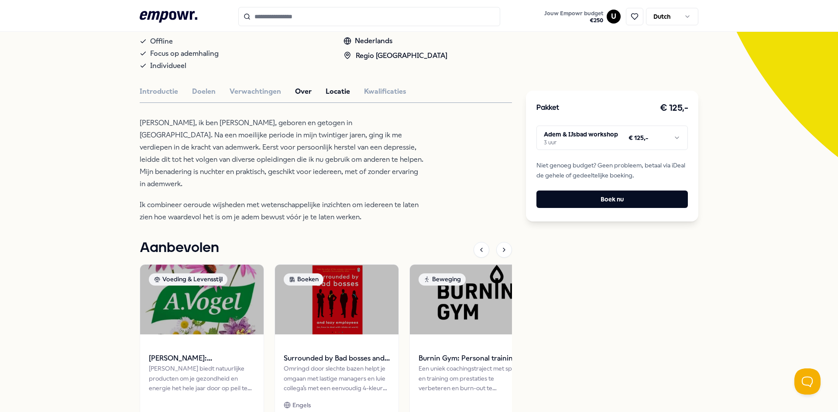
click at [330, 91] on button "Locatie" at bounding box center [338, 91] width 24 height 11
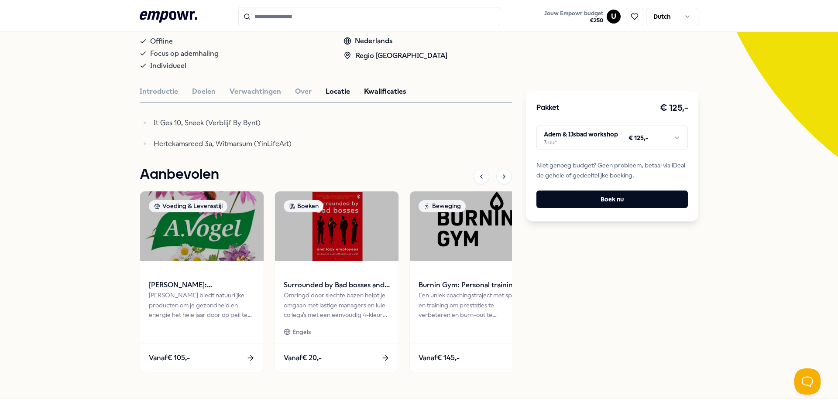
click at [378, 90] on button "Kwalificaties" at bounding box center [385, 91] width 42 height 11
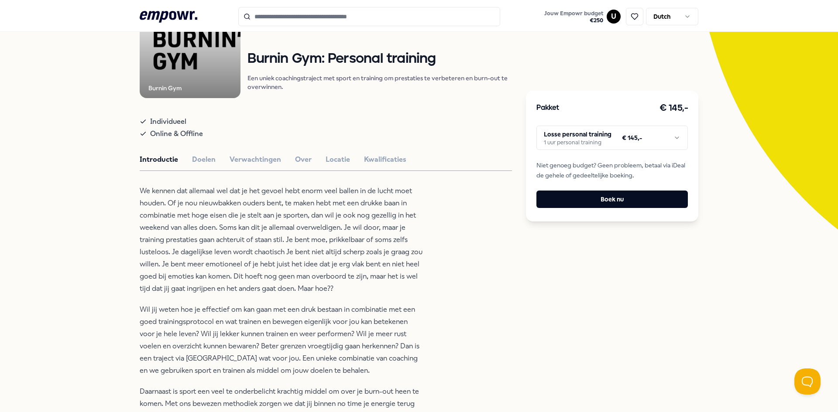
scroll to position [175, 0]
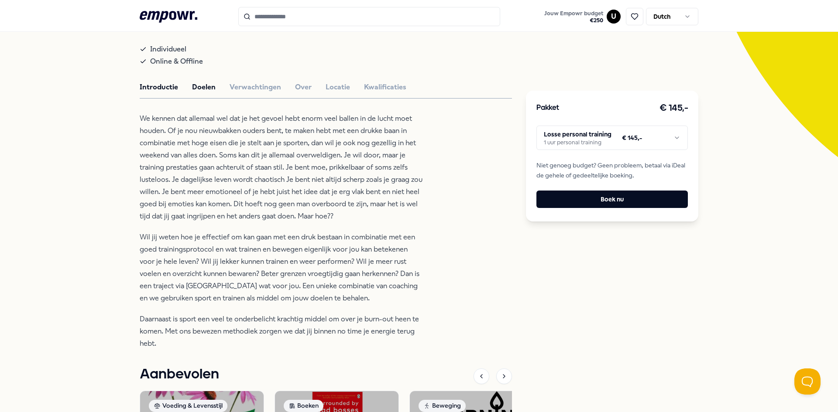
click at [202, 89] on button "Doelen" at bounding box center [204, 87] width 24 height 11
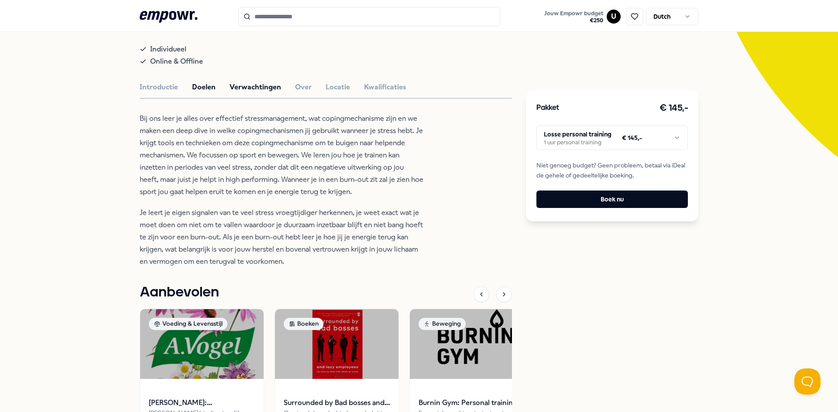
drag, startPoint x: 251, startPoint y: 83, endPoint x: 259, endPoint y: 84, distance: 7.9
click at [251, 83] on button "Verwachtingen" at bounding box center [255, 87] width 51 height 11
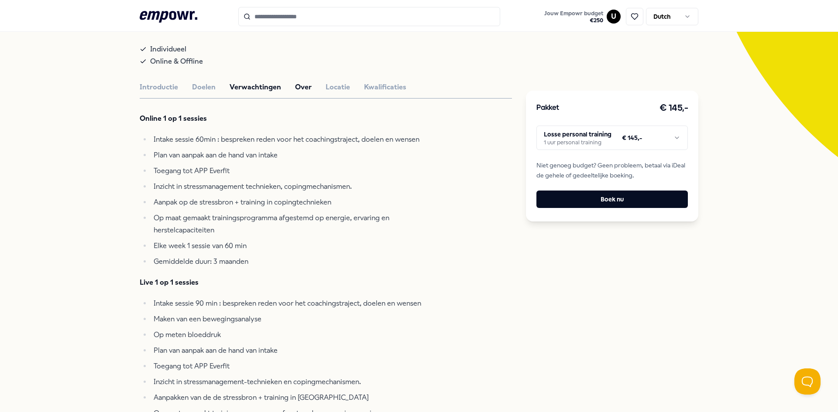
click at [295, 86] on button "Over" at bounding box center [303, 87] width 17 height 11
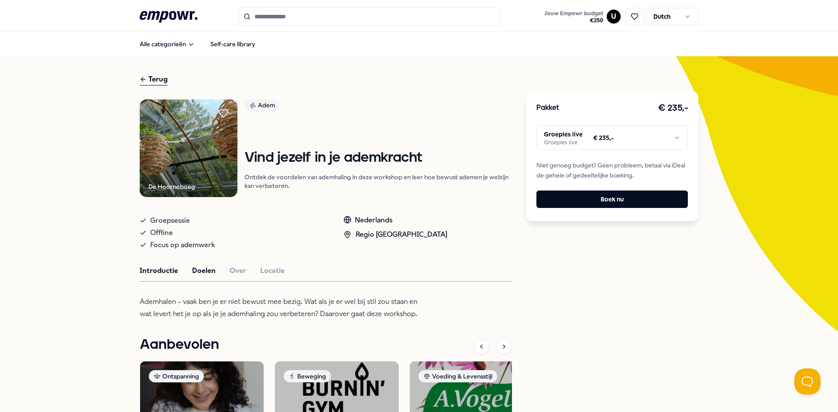
click at [196, 273] on button "Doelen" at bounding box center [204, 270] width 24 height 11
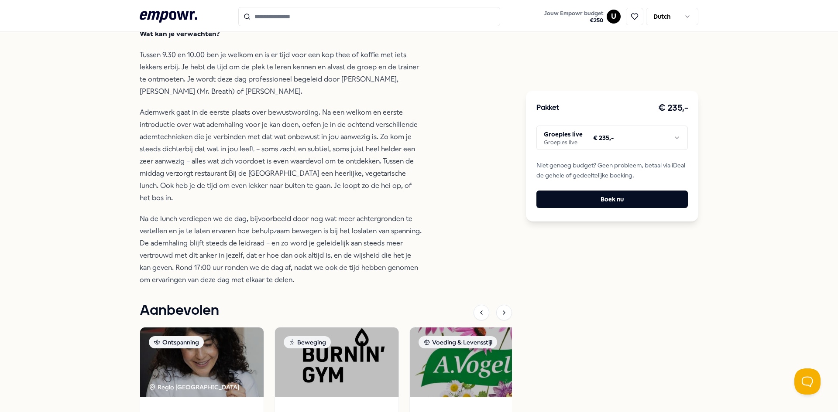
scroll to position [305, 0]
